Goal: Transaction & Acquisition: Download file/media

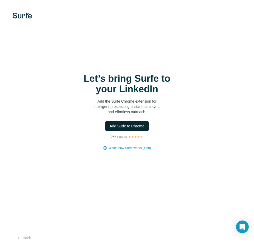
click at [130, 124] on span "Add Surfe to Chrome" at bounding box center [127, 126] width 35 height 5
click at [115, 150] on span "Watch how Surfe works (1:58)" at bounding box center [130, 148] width 42 height 5
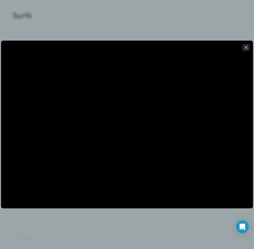
click at [245, 45] on button "button" at bounding box center [246, 47] width 7 height 7
